Goal: Task Accomplishment & Management: Use online tool/utility

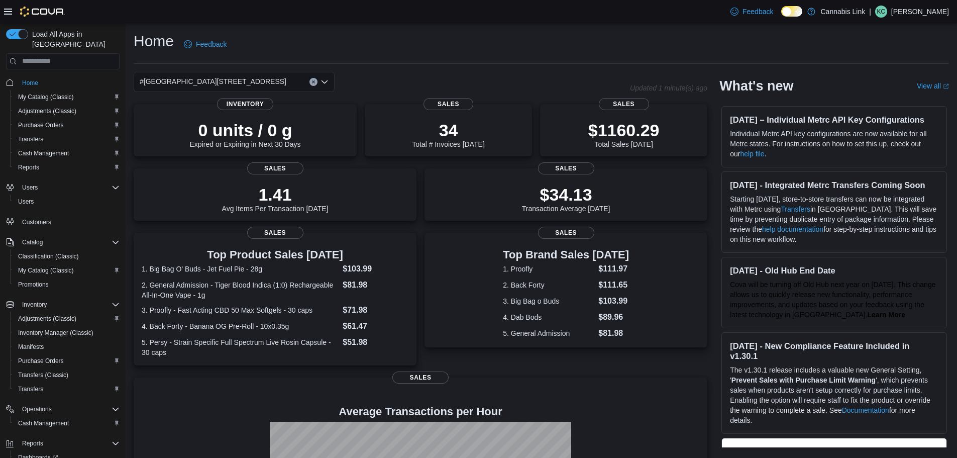
click at [205, 228] on div "0 units / 0 g Expired or Expiring in Next 30 Days Inventory 34 Total # Invoices…" at bounding box center [421, 342] width 574 height 476
click at [270, 79] on div "#[GEOGRAPHIC_DATA][STREET_ADDRESS]" at bounding box center [234, 82] width 201 height 20
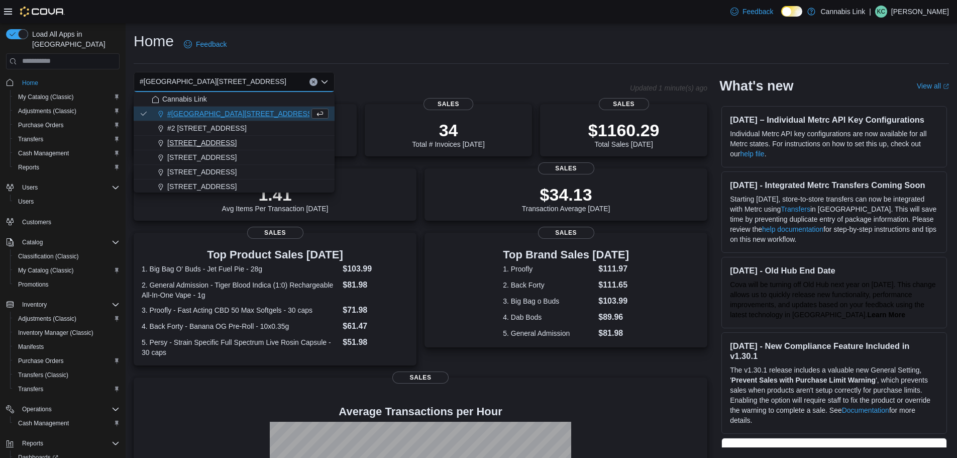
click at [237, 142] on span "[STREET_ADDRESS]" at bounding box center [201, 143] width 69 height 10
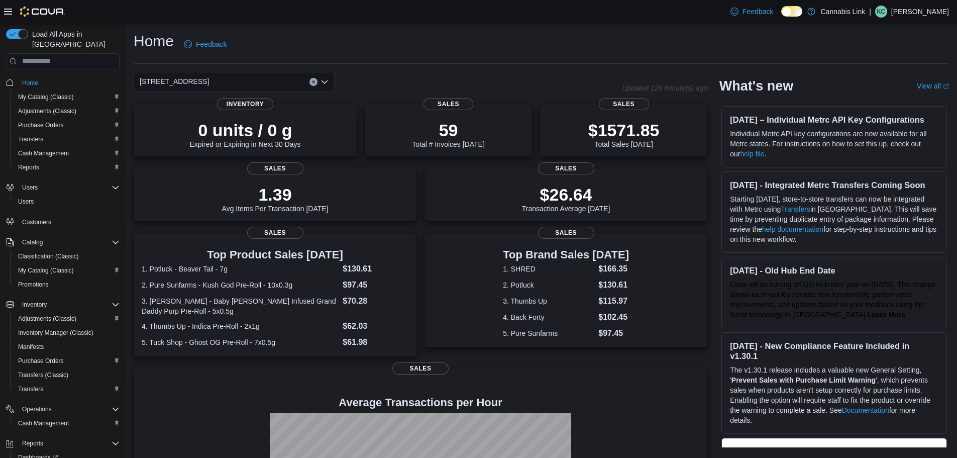
click at [248, 78] on div "[STREET_ADDRESS]" at bounding box center [234, 82] width 201 height 20
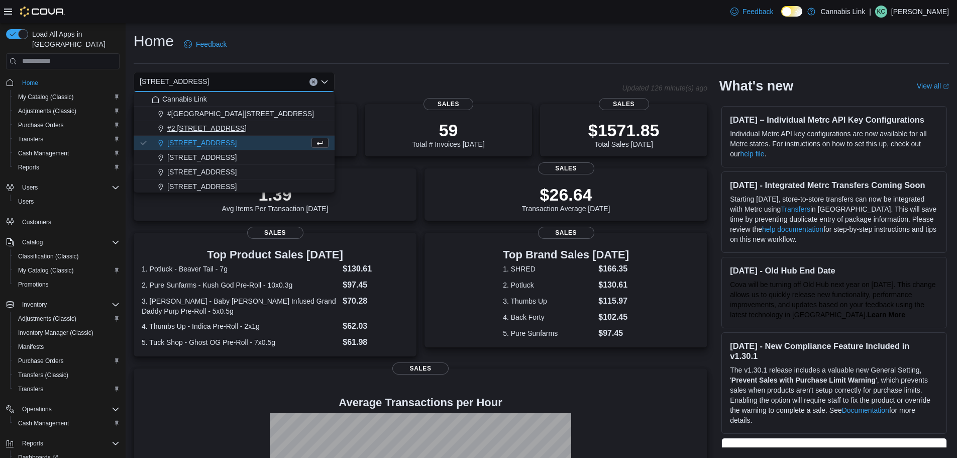
click at [232, 132] on span "#2 [STREET_ADDRESS]" at bounding box center [206, 128] width 79 height 10
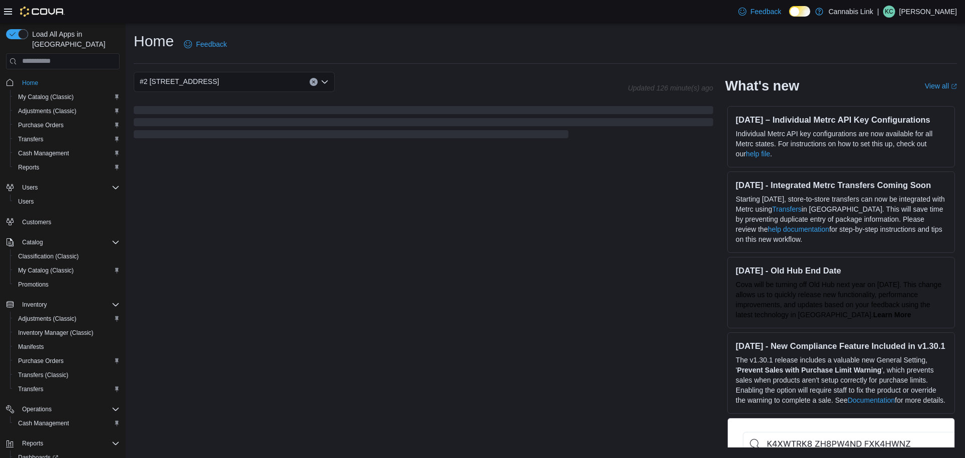
click at [246, 85] on div "#2 [STREET_ADDRESS]" at bounding box center [234, 82] width 201 height 20
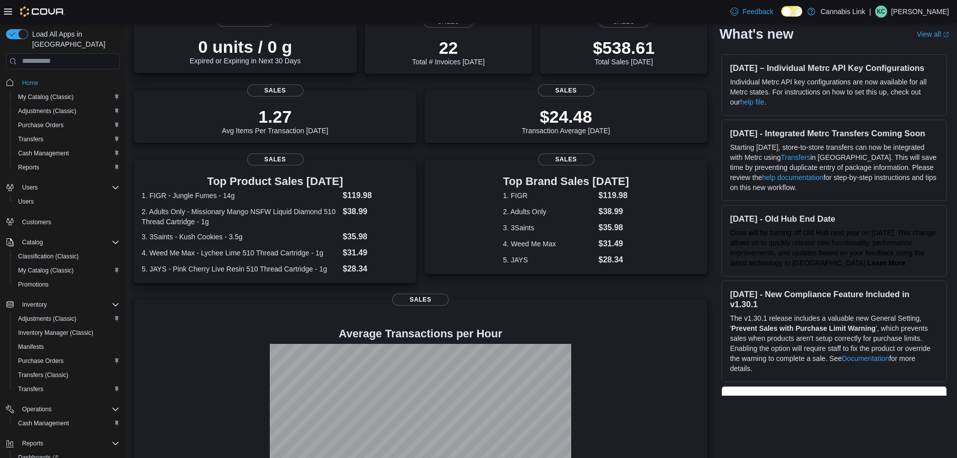
scroll to position [39, 0]
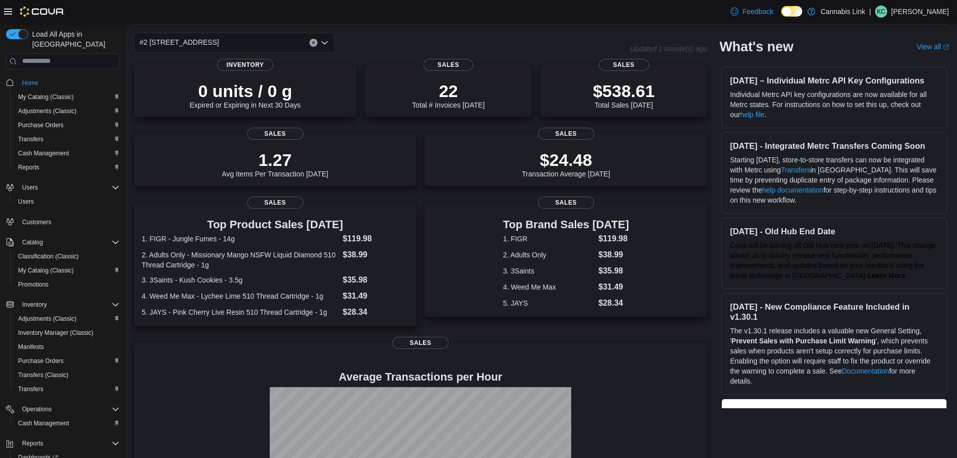
click at [228, 43] on div "#2 [STREET_ADDRESS]" at bounding box center [234, 43] width 201 height 20
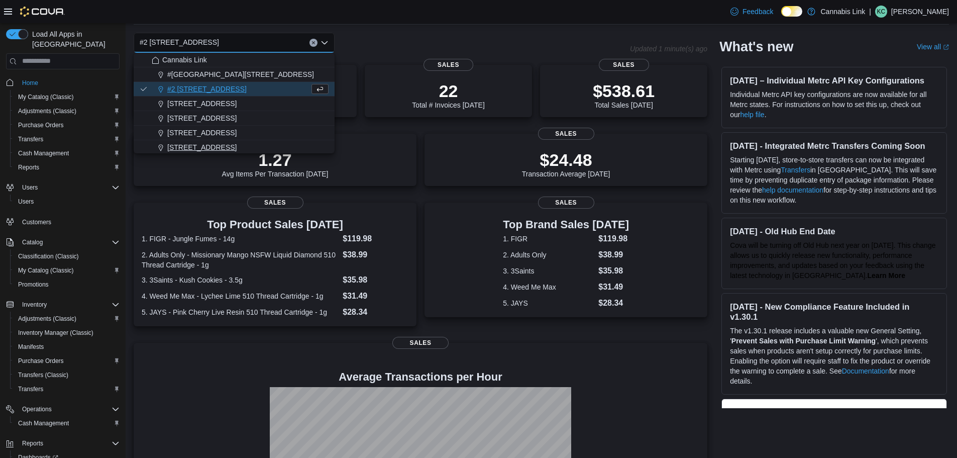
click at [222, 149] on span "[STREET_ADDRESS]" at bounding box center [201, 147] width 69 height 10
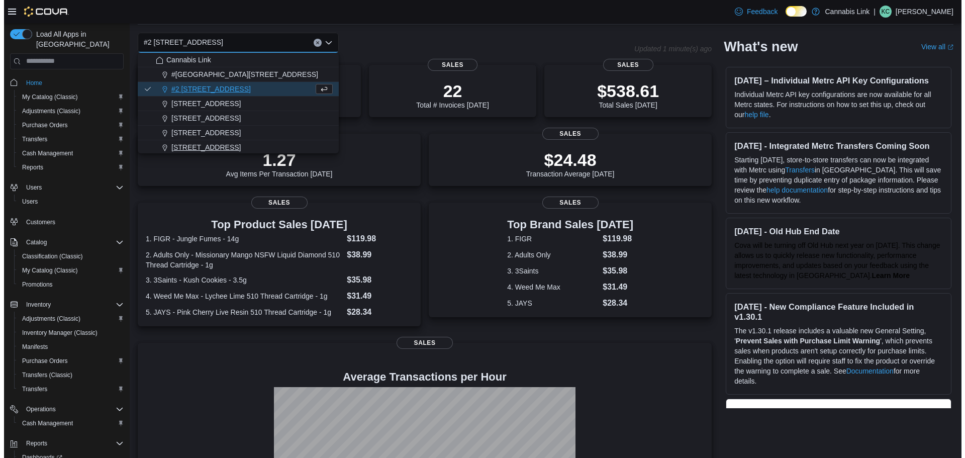
scroll to position [0, 0]
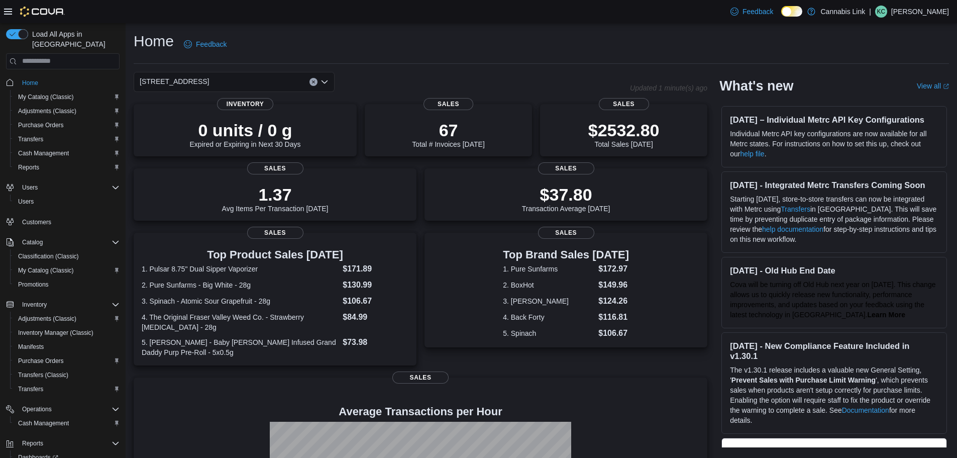
click at [254, 89] on div "[STREET_ADDRESS] Selected. [STREET_ADDRESS] W. Press Backspace to delete [STREE…" at bounding box center [234, 82] width 201 height 20
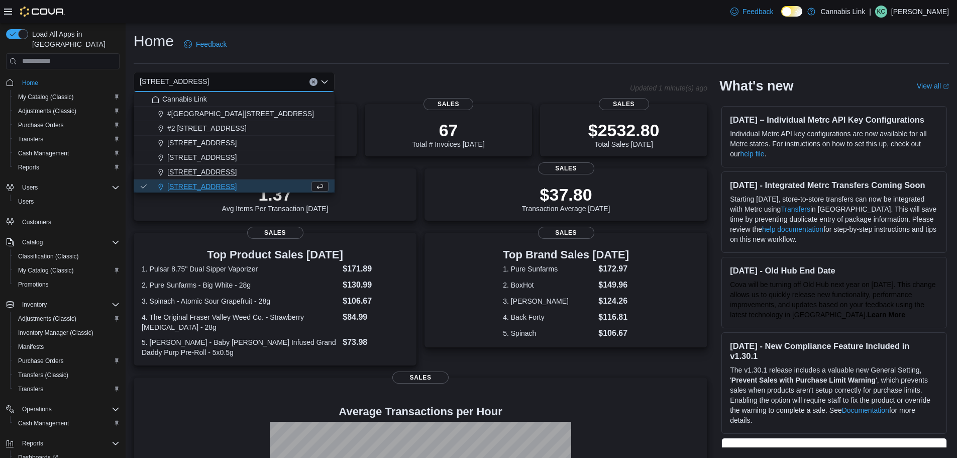
click at [207, 171] on span "[STREET_ADDRESS]" at bounding box center [201, 172] width 69 height 10
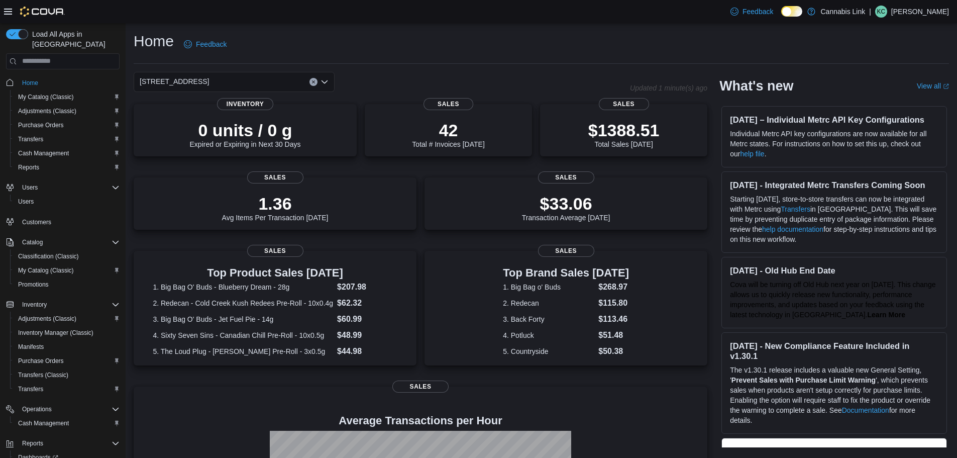
click at [266, 79] on div "[STREET_ADDRESS] Selected. [STREET_ADDRESS]. Press Backspace to delete [STREET_…" at bounding box center [234, 82] width 201 height 20
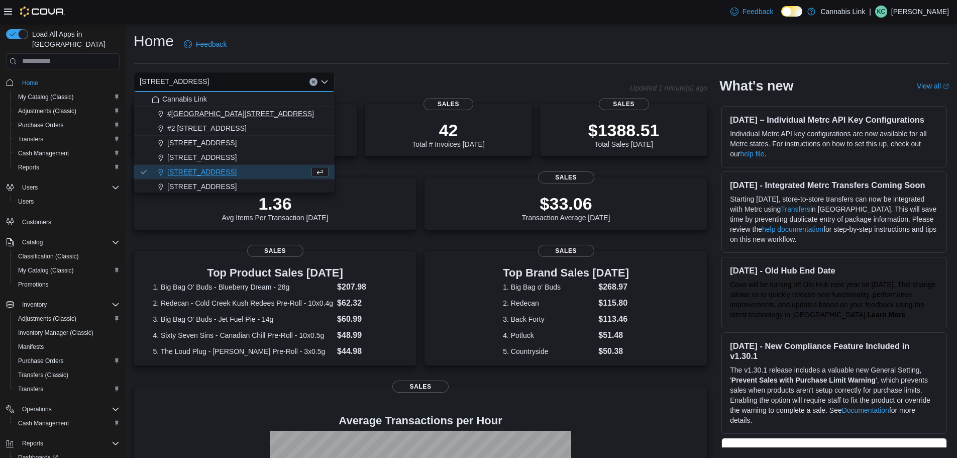
click at [250, 114] on span "#[GEOGRAPHIC_DATA][STREET_ADDRESS]" at bounding box center [240, 114] width 147 height 10
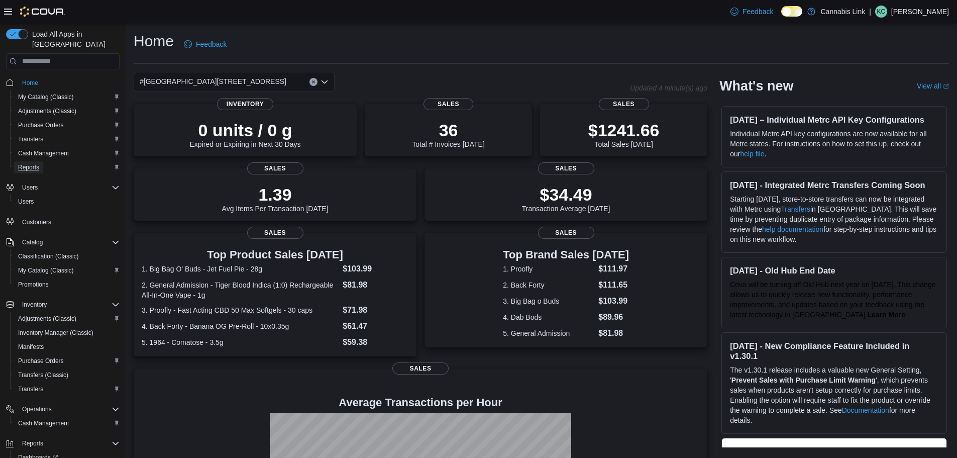
click at [34, 163] on span "Reports" at bounding box center [28, 167] width 21 height 8
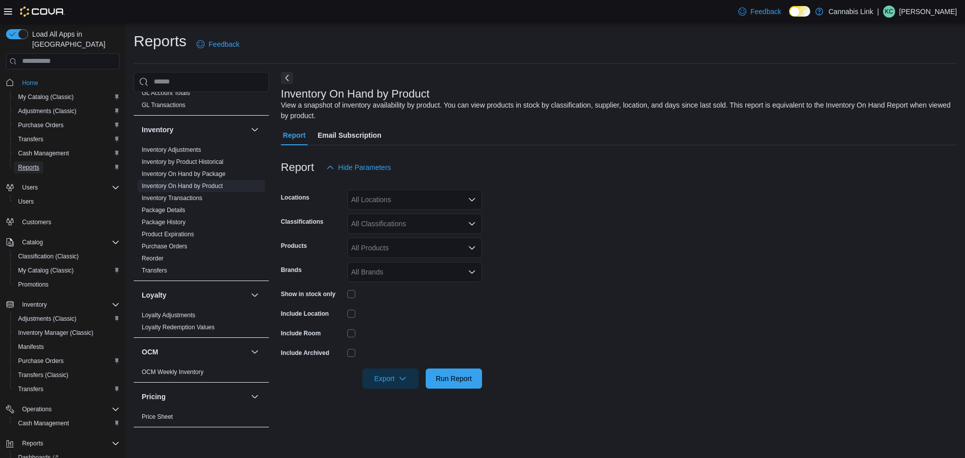
scroll to position [251, 0]
click at [219, 181] on span "Inventory On Hand by Product" at bounding box center [201, 186] width 127 height 12
click at [201, 186] on link "Inventory On Hand by Product" at bounding box center [182, 186] width 81 height 7
click at [396, 197] on div "All Locations" at bounding box center [414, 199] width 135 height 20
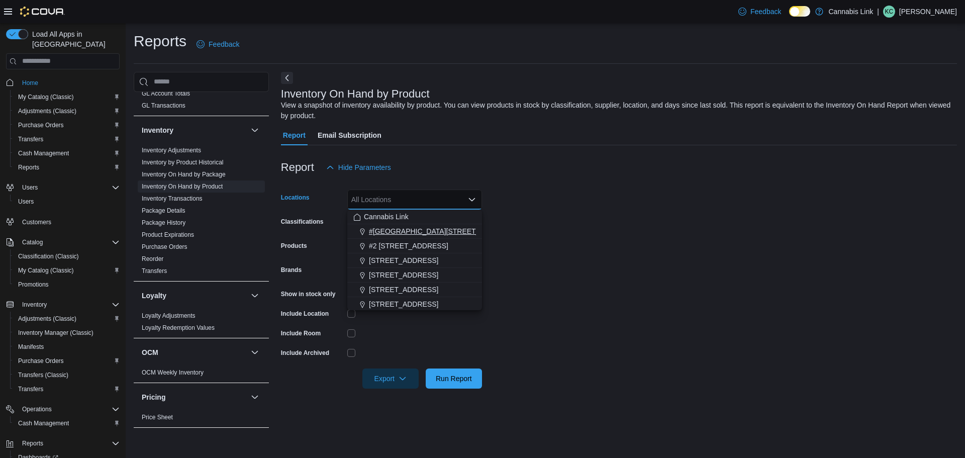
click at [417, 227] on span "#[GEOGRAPHIC_DATA][STREET_ADDRESS]" at bounding box center [442, 231] width 147 height 10
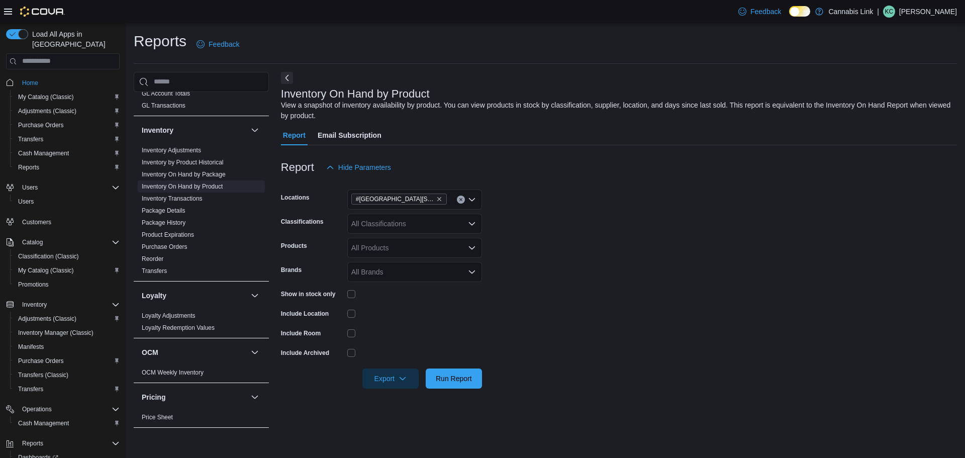
click at [489, 113] on div "View a snapshot of inventory availability by product. You can view products in …" at bounding box center [616, 110] width 671 height 21
click at [401, 375] on icon "button" at bounding box center [403, 378] width 8 height 8
click at [396, 317] on span "Export to Excel" at bounding box center [391, 318] width 45 height 8
